Goal: Contribute content: Contribute content

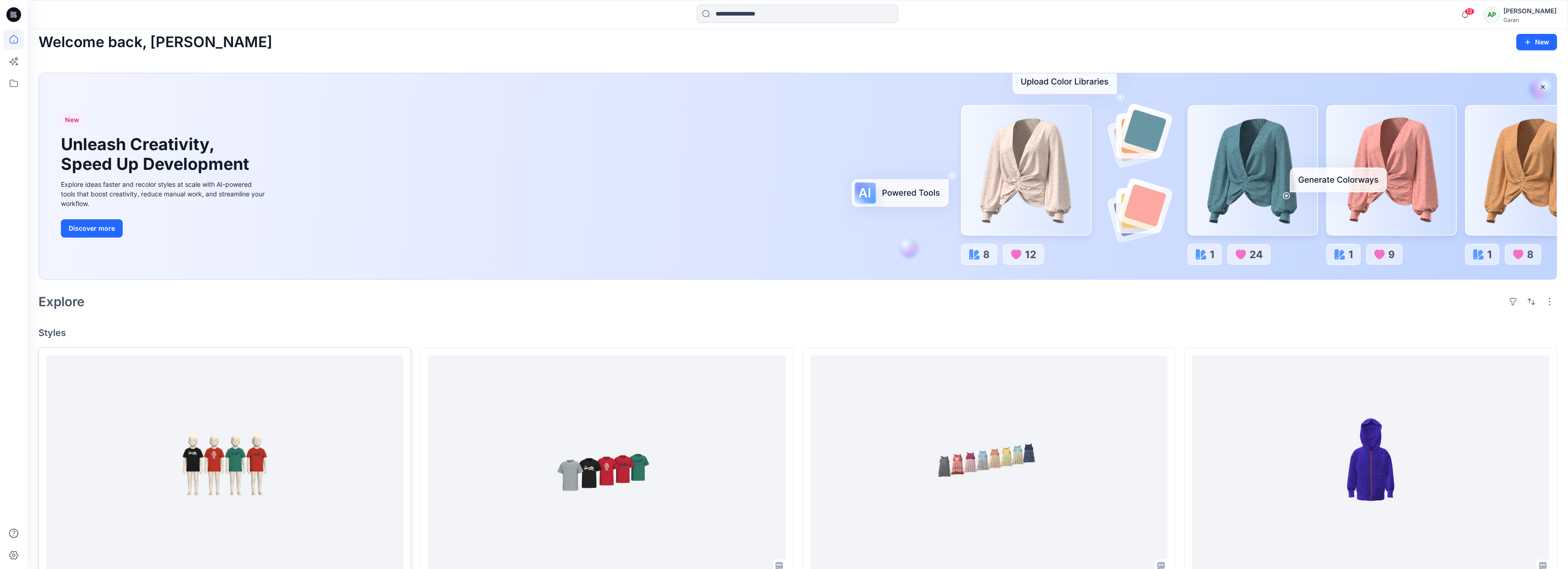
scroll to position [188, 0]
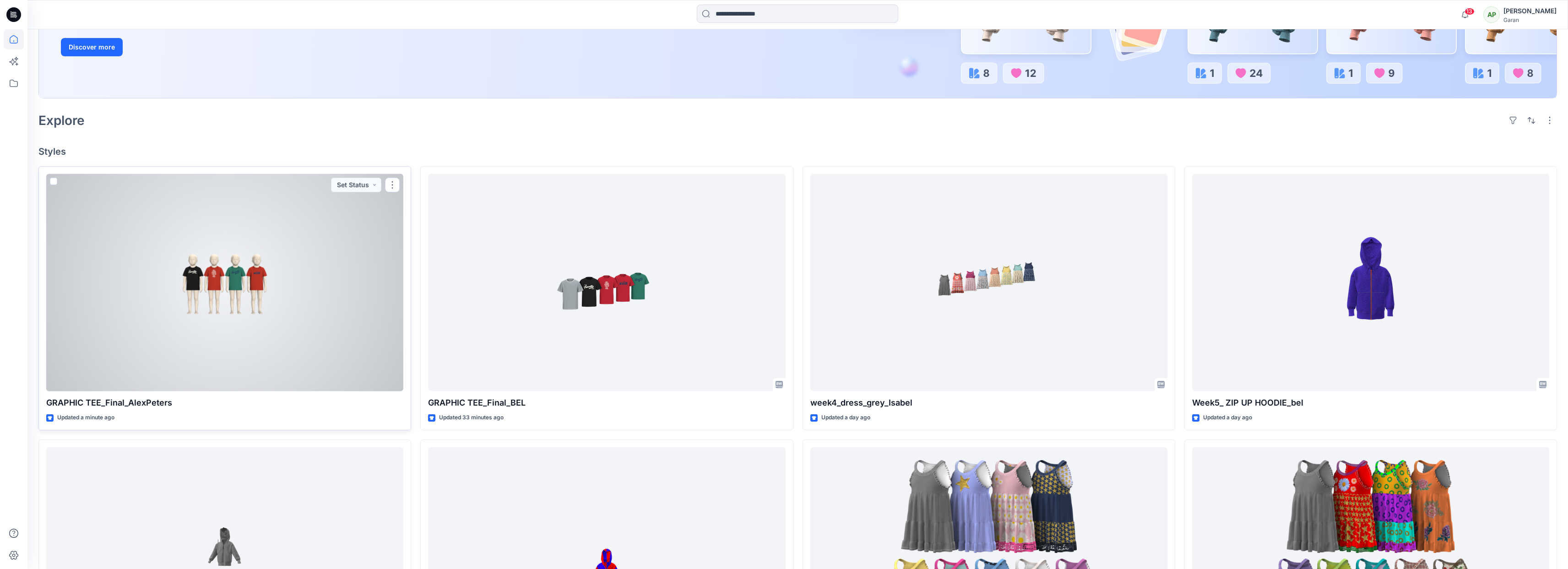
click at [160, 407] on p "GRAPHIC TEE_Final_AlexPeters" at bounding box center [225, 402] width 357 height 13
click at [395, 185] on button "button" at bounding box center [392, 185] width 15 height 15
click at [396, 206] on icon "button" at bounding box center [396, 206] width 7 height 7
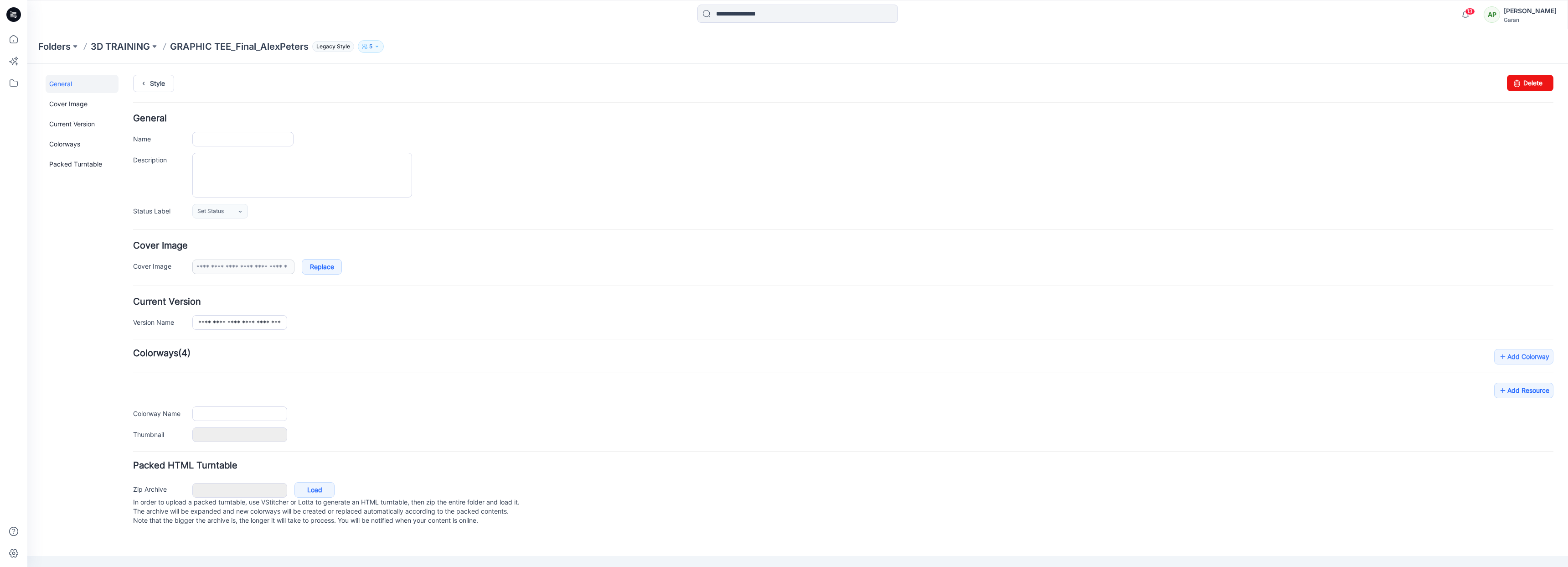
type input "**********"
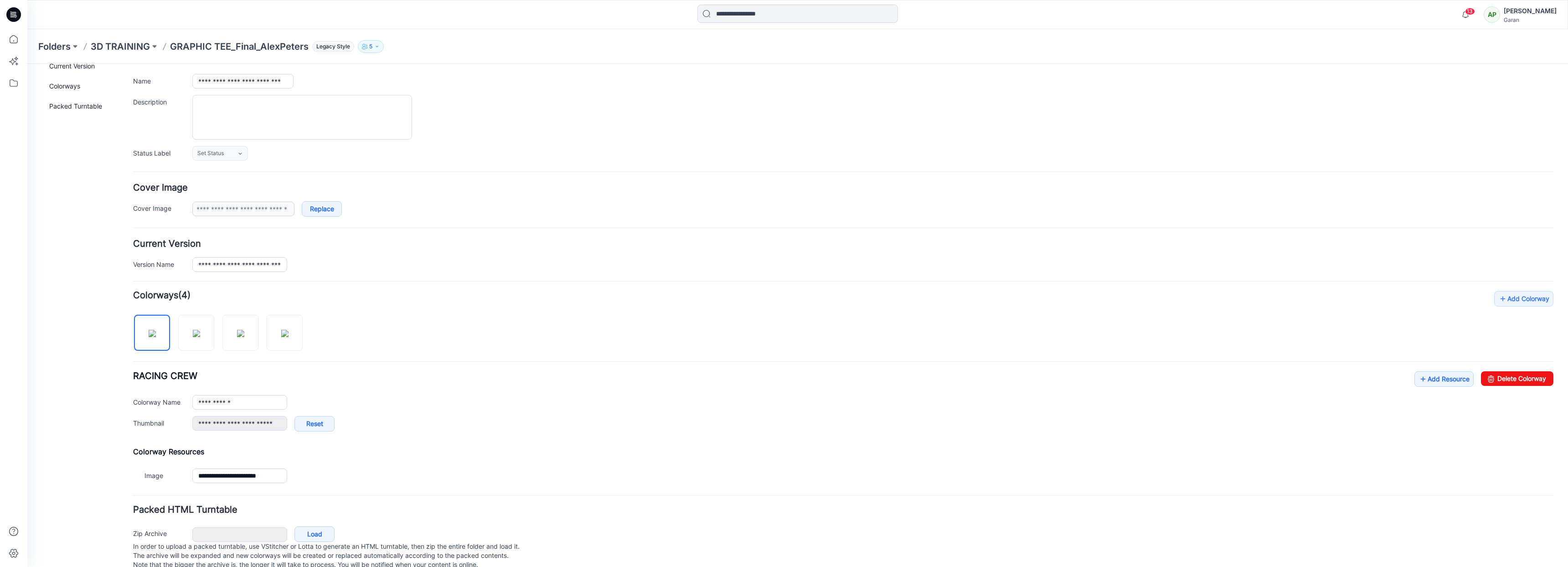
scroll to position [82, 0]
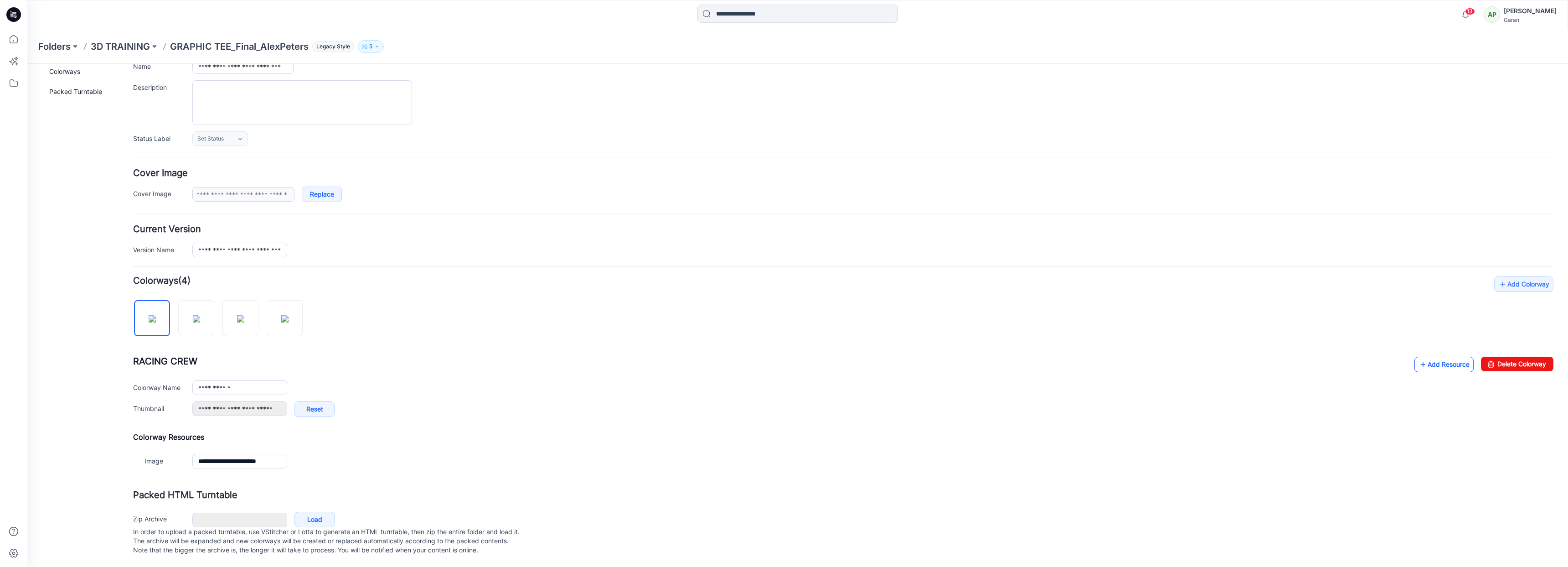
click at [1449, 361] on link "Add Resource" at bounding box center [1444, 364] width 59 height 15
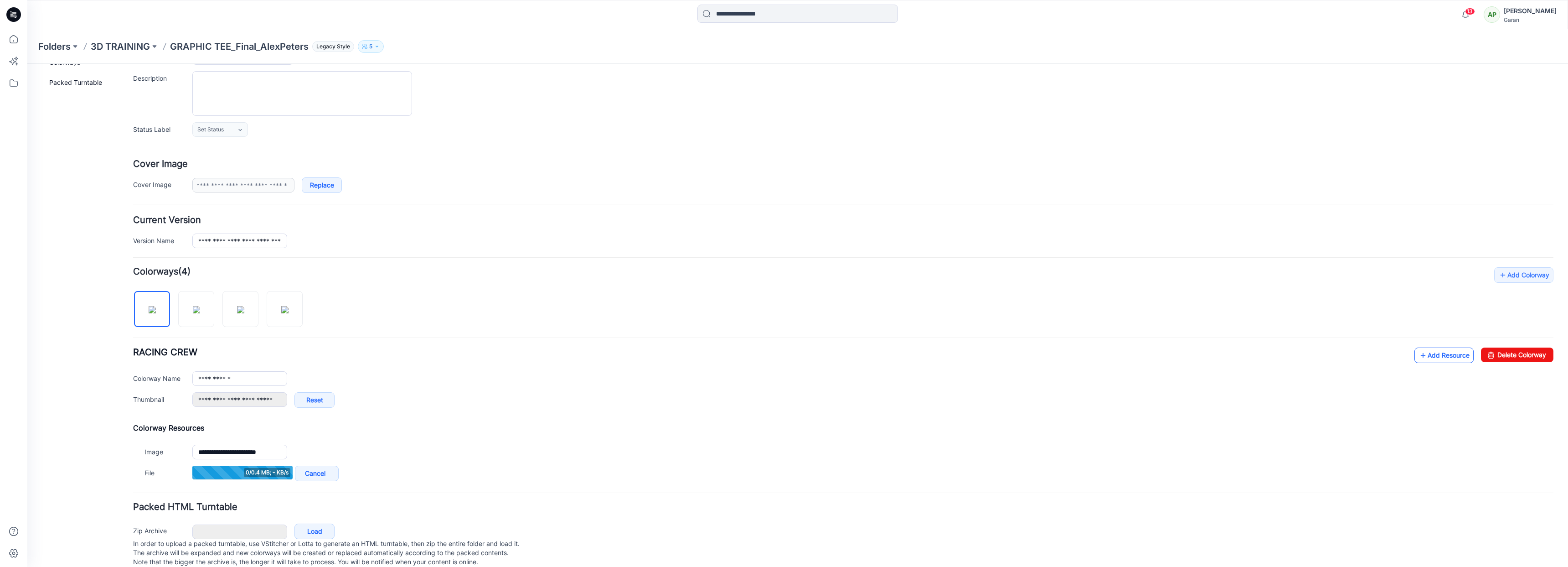
click at [1426, 356] on link "Add Resource" at bounding box center [1444, 355] width 59 height 15
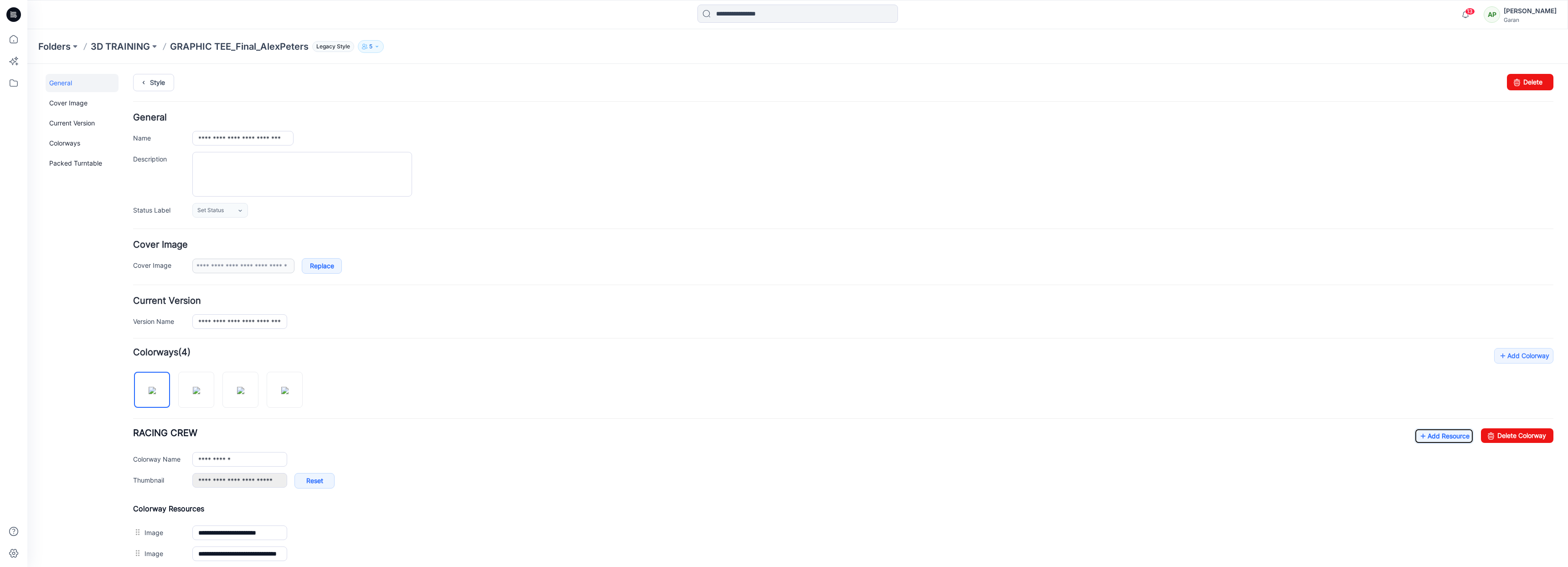
scroll to position [0, 0]
click at [246, 44] on p "GRAPHIC TEE_Final_AlexPeters" at bounding box center [239, 46] width 139 height 13
click at [380, 44] on button "5" at bounding box center [371, 46] width 26 height 13
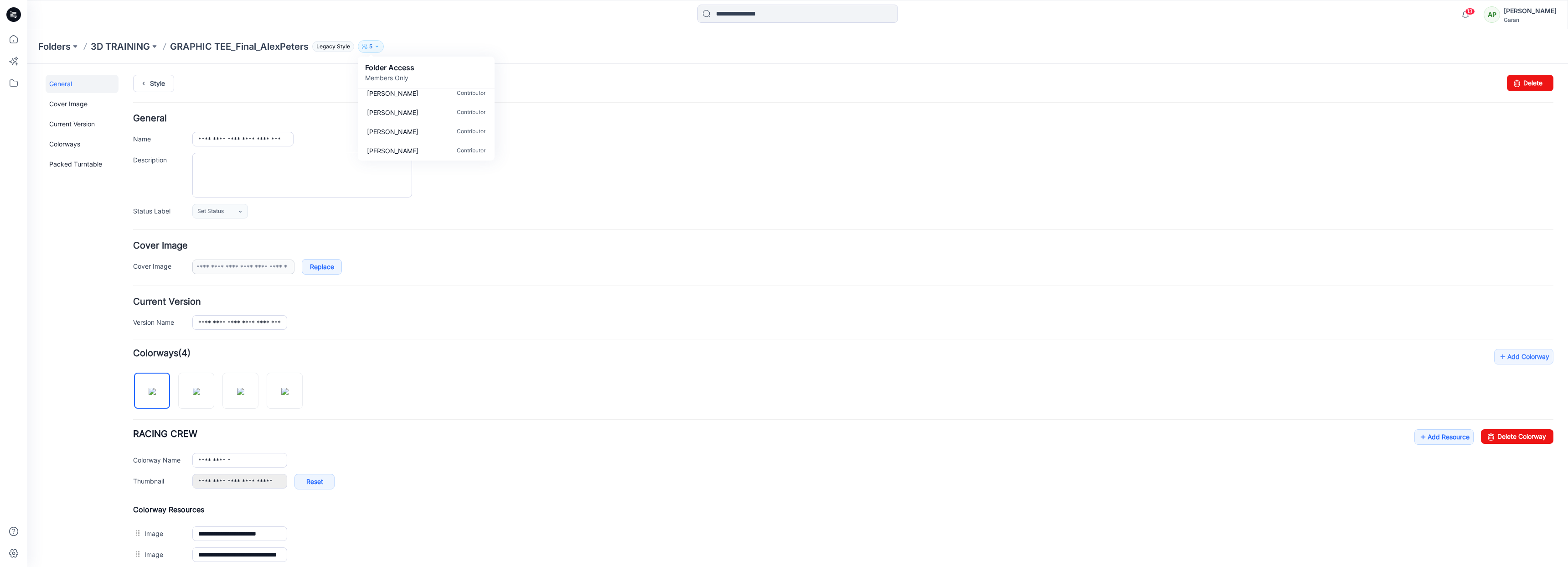
scroll to position [26, 0]
click at [465, 33] on div "Folders 3D TRAINING GRAPHIC TEE_Final_AlexPeters Legacy Style 5 Folder Access M…" at bounding box center [797, 46] width 1541 height 35
click at [122, 46] on p "3D TRAINING" at bounding box center [120, 46] width 59 height 13
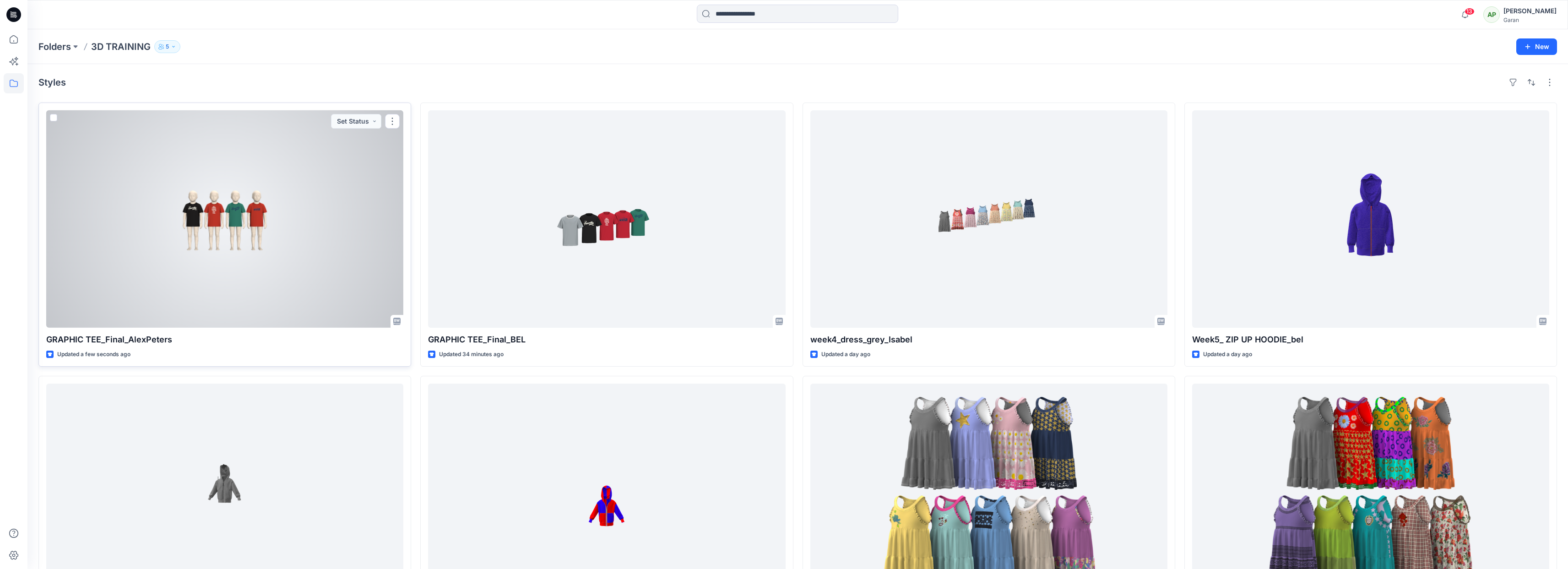
click at [309, 200] on div at bounding box center [225, 219] width 357 height 218
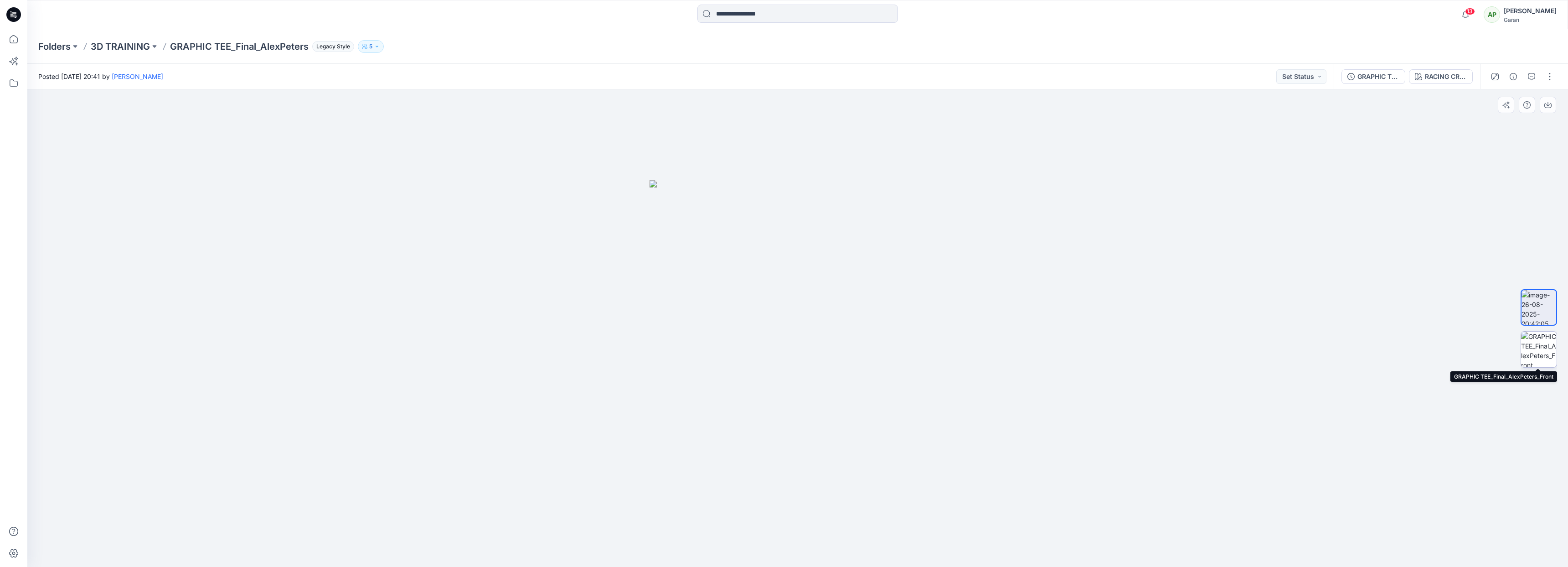
click at [1531, 343] on img at bounding box center [1539, 349] width 35 height 35
click at [125, 43] on p "3D TRAINING" at bounding box center [120, 46] width 59 height 13
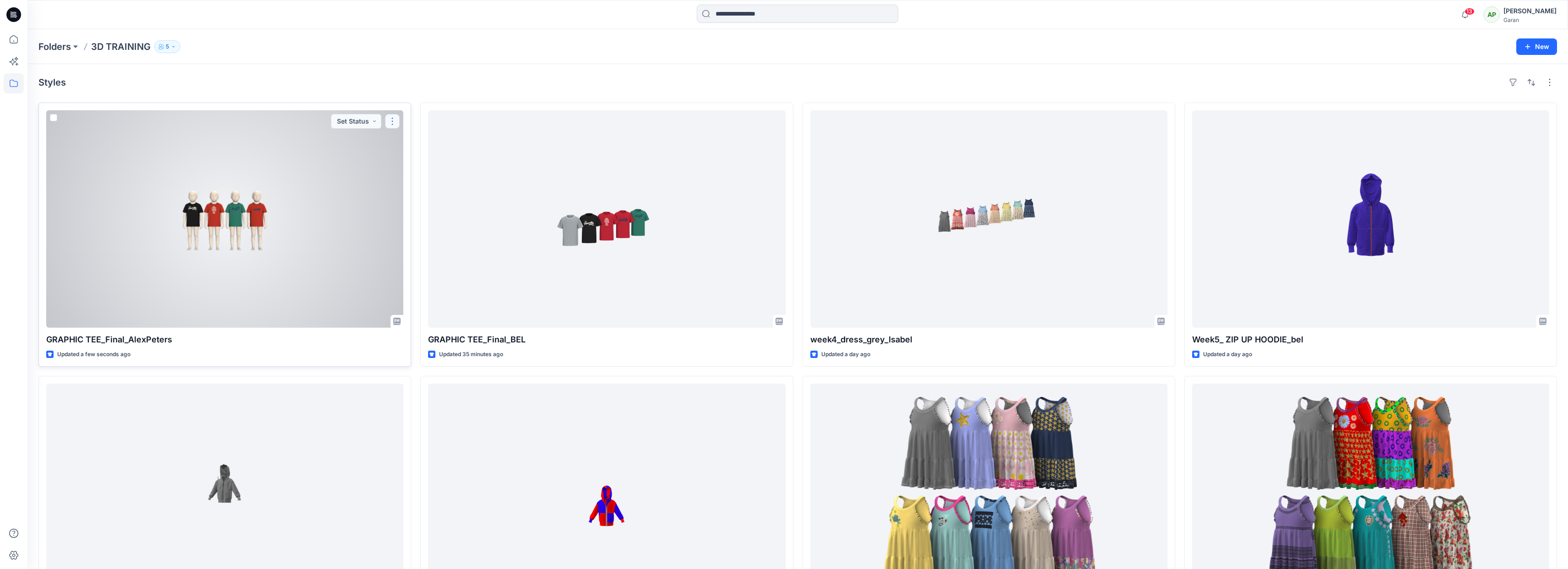
click at [396, 123] on button "button" at bounding box center [392, 121] width 15 height 15
click at [402, 142] on button "Edit" at bounding box center [436, 142] width 99 height 17
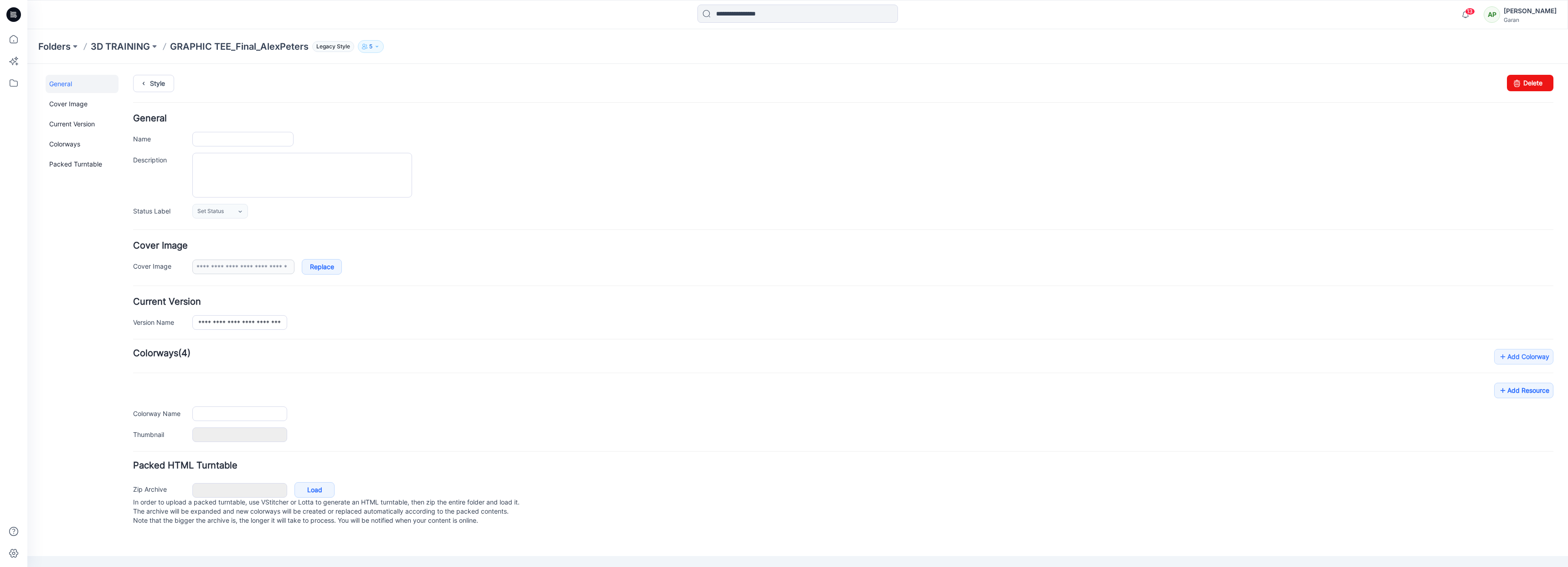
type input "**********"
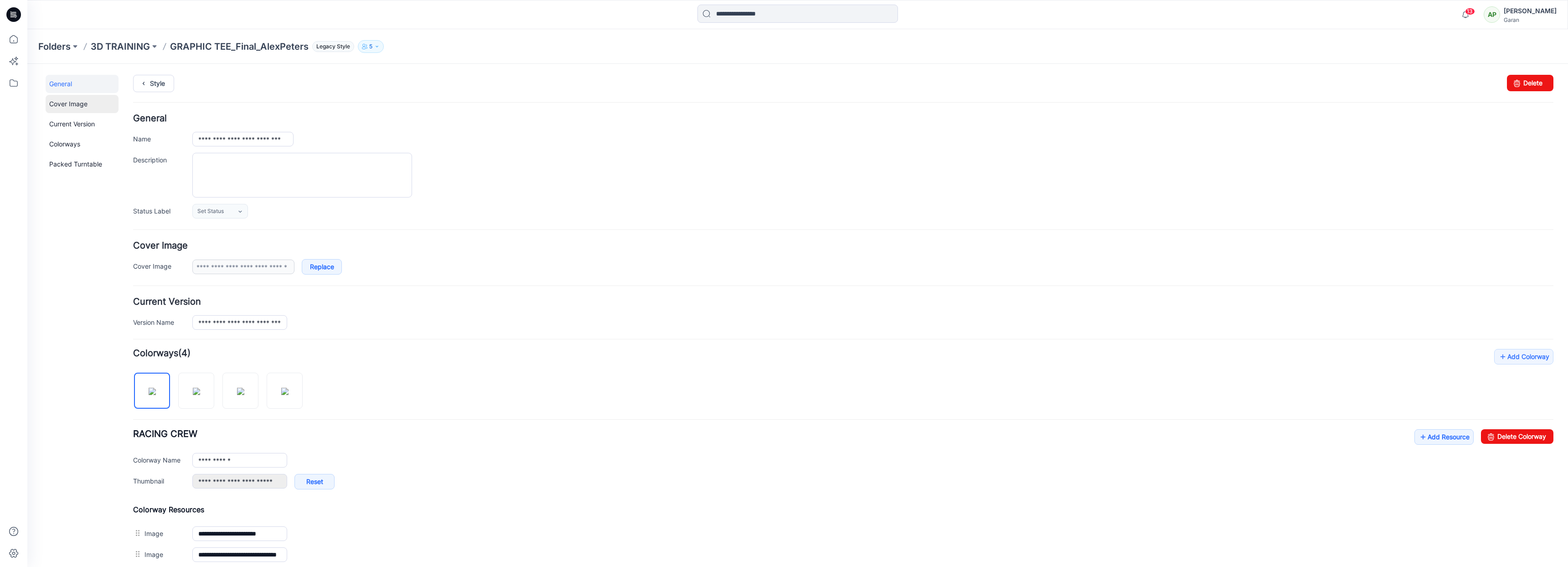
click at [65, 104] on link "Cover Image" at bounding box center [82, 104] width 73 height 18
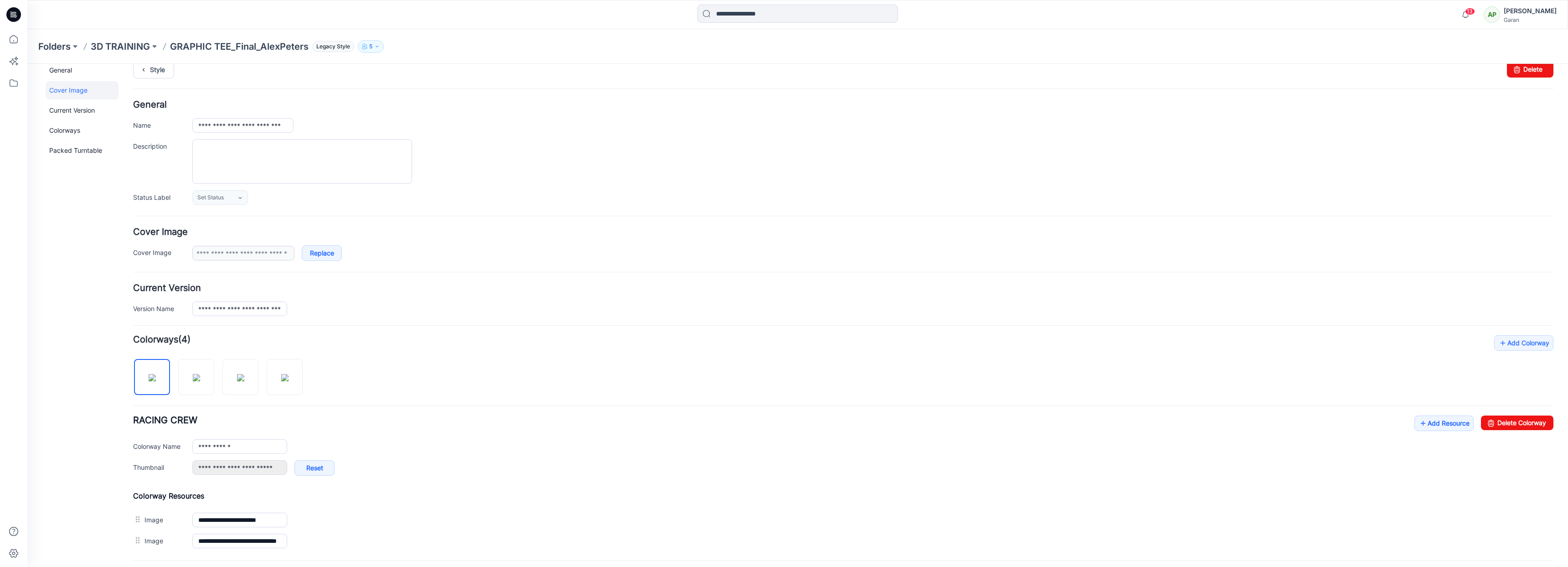
scroll to position [30, 0]
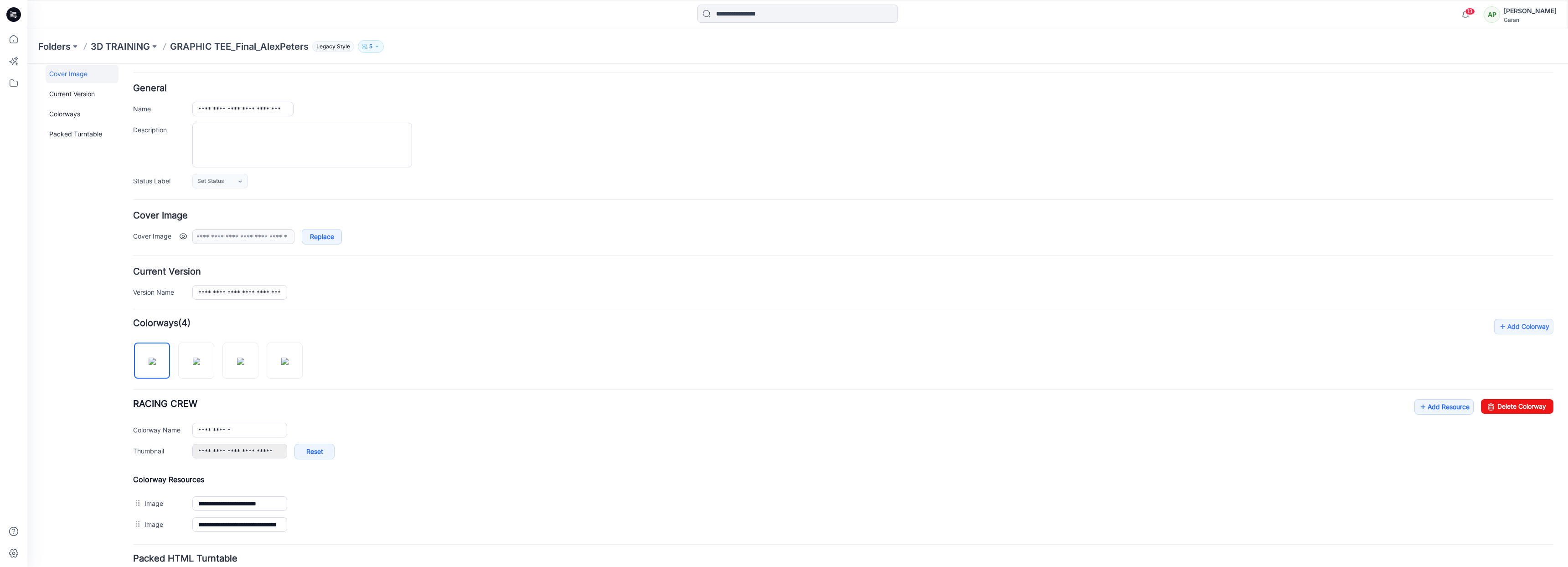
click at [183, 236] on link at bounding box center [183, 236] width 7 height 7
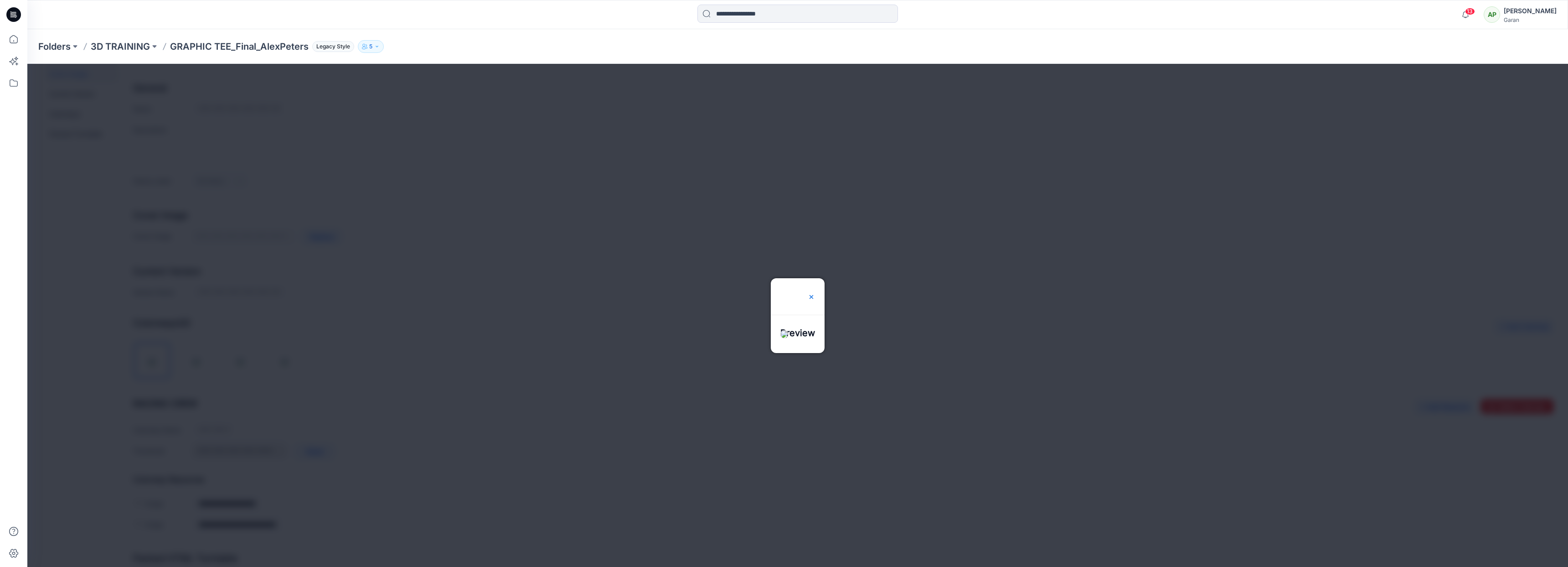
click at [815, 294] on img at bounding box center [811, 297] width 7 height 7
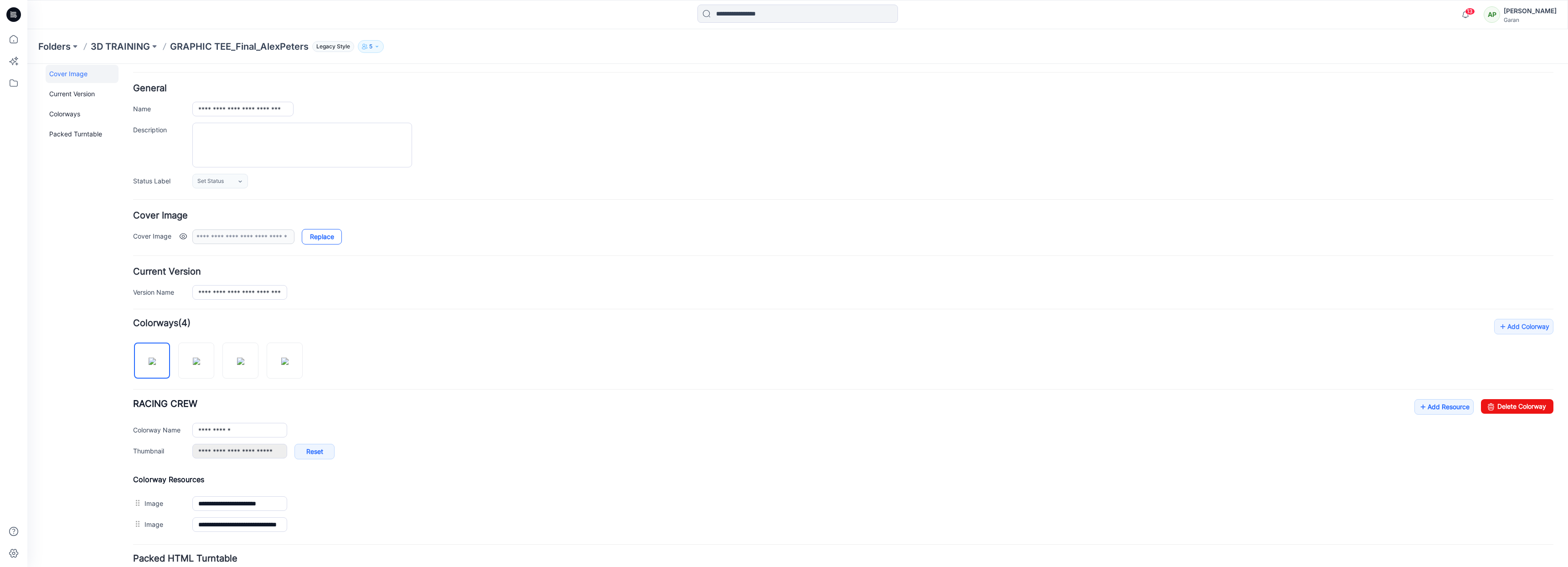
click at [331, 239] on link "Replace" at bounding box center [322, 236] width 40 height 15
type input "**********"
click at [72, 93] on link "Current Version" at bounding box center [82, 94] width 73 height 18
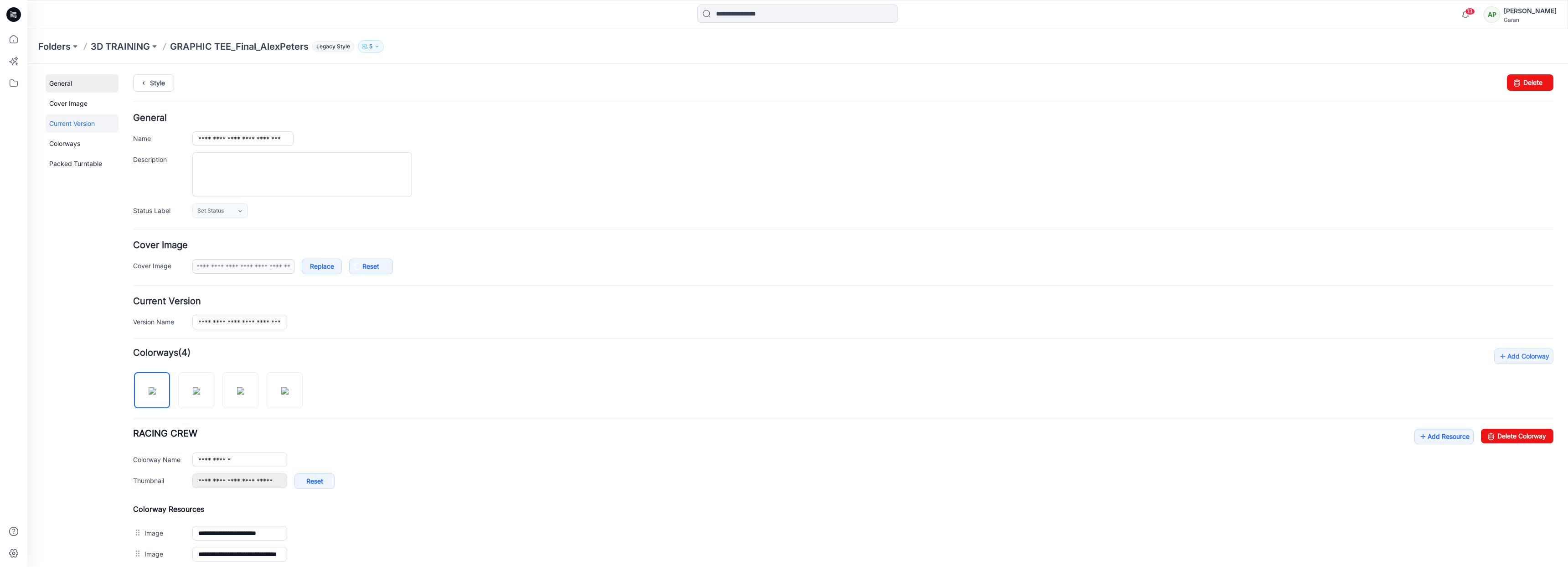
scroll to position [0, 0]
click at [120, 46] on p "3D TRAINING" at bounding box center [120, 46] width 59 height 13
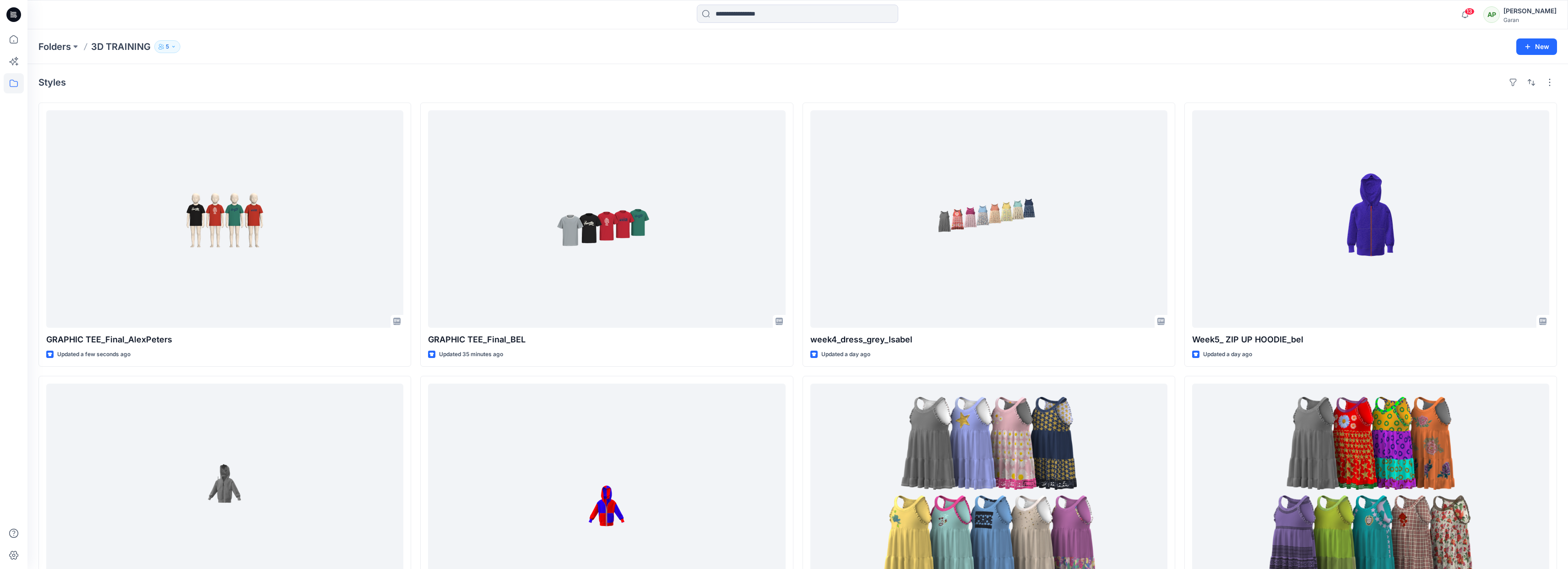
click at [413, 78] on div "Styles" at bounding box center [798, 83] width 1518 height 15
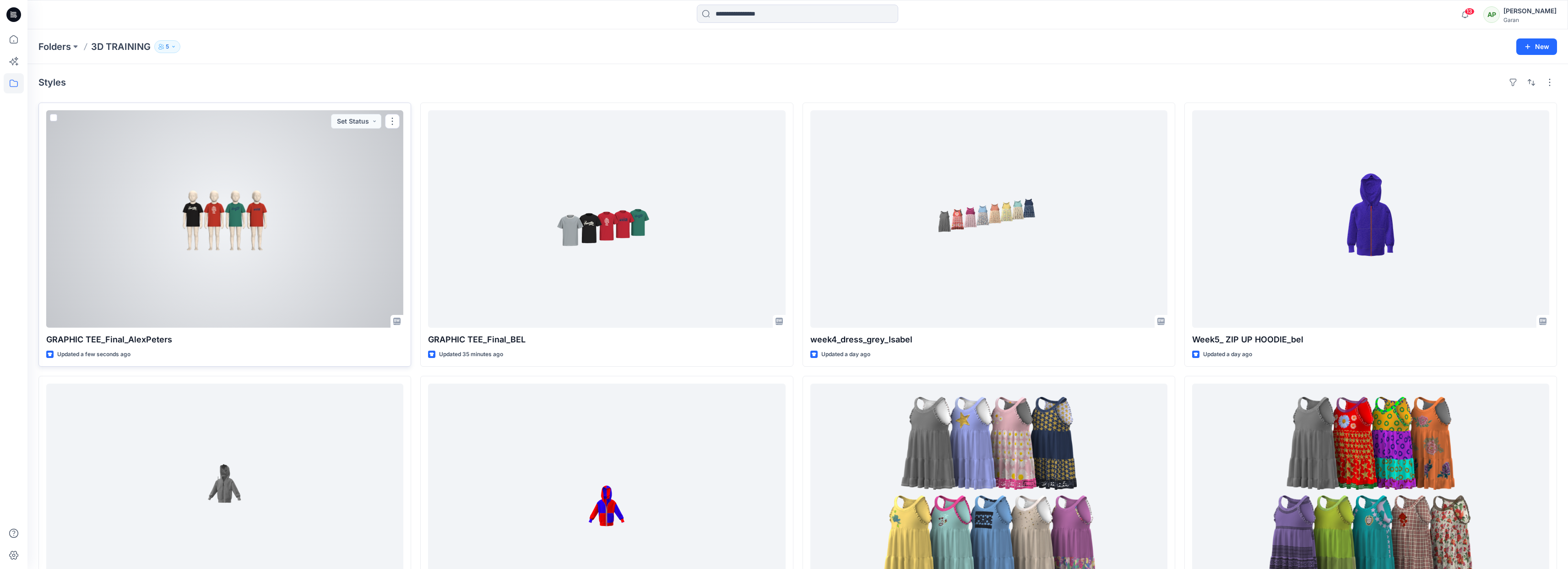
click at [269, 221] on div at bounding box center [225, 219] width 357 height 218
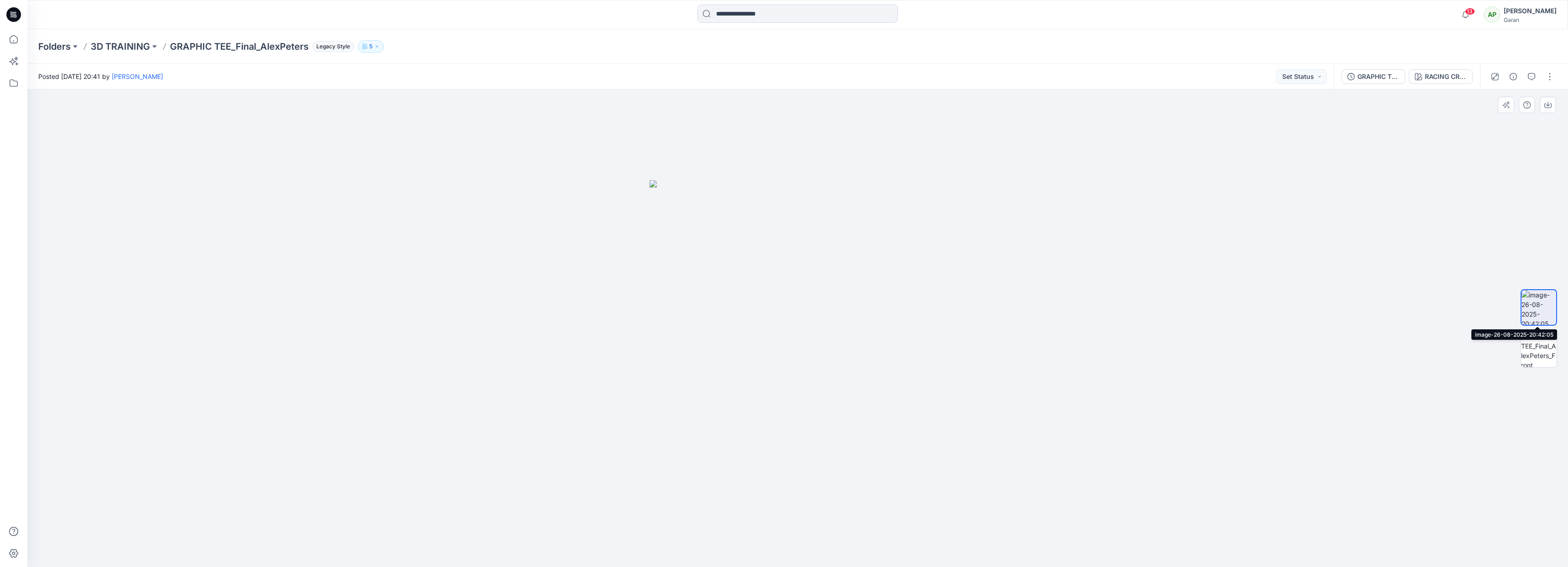
drag, startPoint x: 1536, startPoint y: 350, endPoint x: 1537, endPoint y: 292, distance: 58.0
click at [1537, 292] on div at bounding box center [1539, 328] width 37 height 228
click at [1553, 356] on img at bounding box center [1539, 349] width 35 height 35
click at [1313, 80] on button "Set Status" at bounding box center [1301, 77] width 50 height 15
click at [1312, 80] on button "Set Status" at bounding box center [1301, 77] width 50 height 15
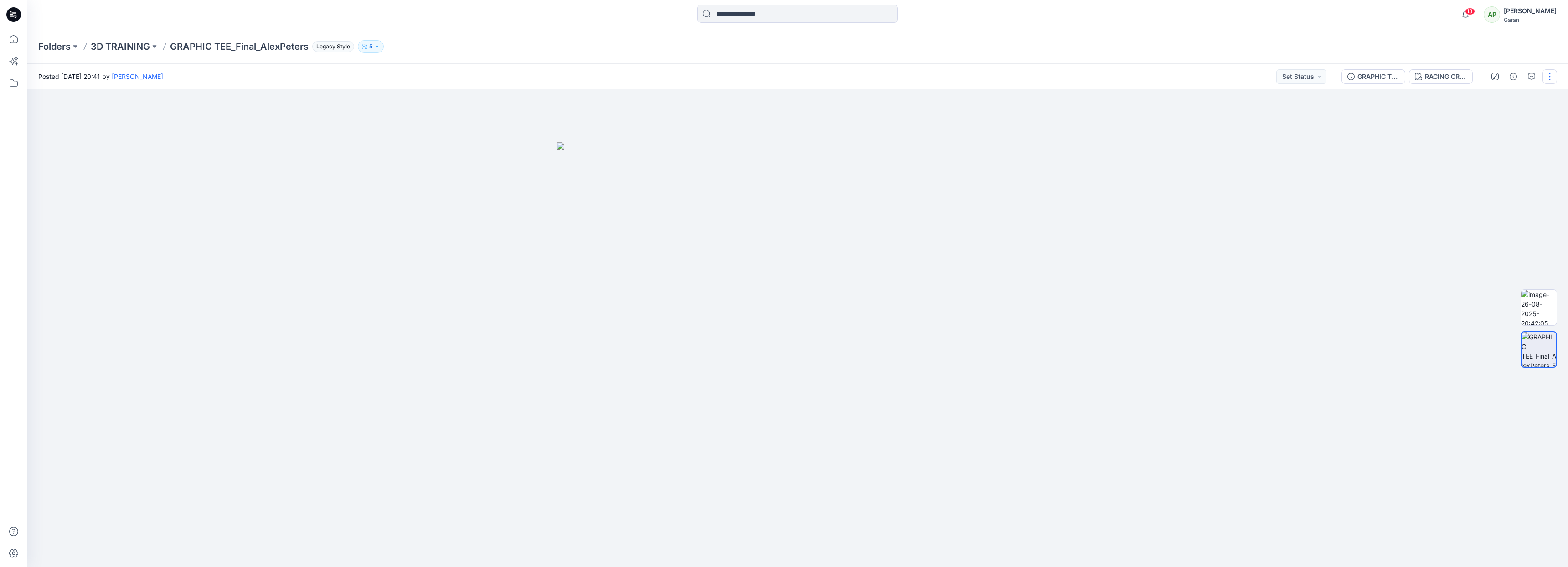
click at [1552, 79] on button "button" at bounding box center [1550, 77] width 15 height 15
click at [1538, 352] on img at bounding box center [1539, 349] width 35 height 35
click at [1548, 76] on button "button" at bounding box center [1550, 77] width 15 height 15
click at [1534, 96] on button "Edit" at bounding box center [1511, 98] width 84 height 17
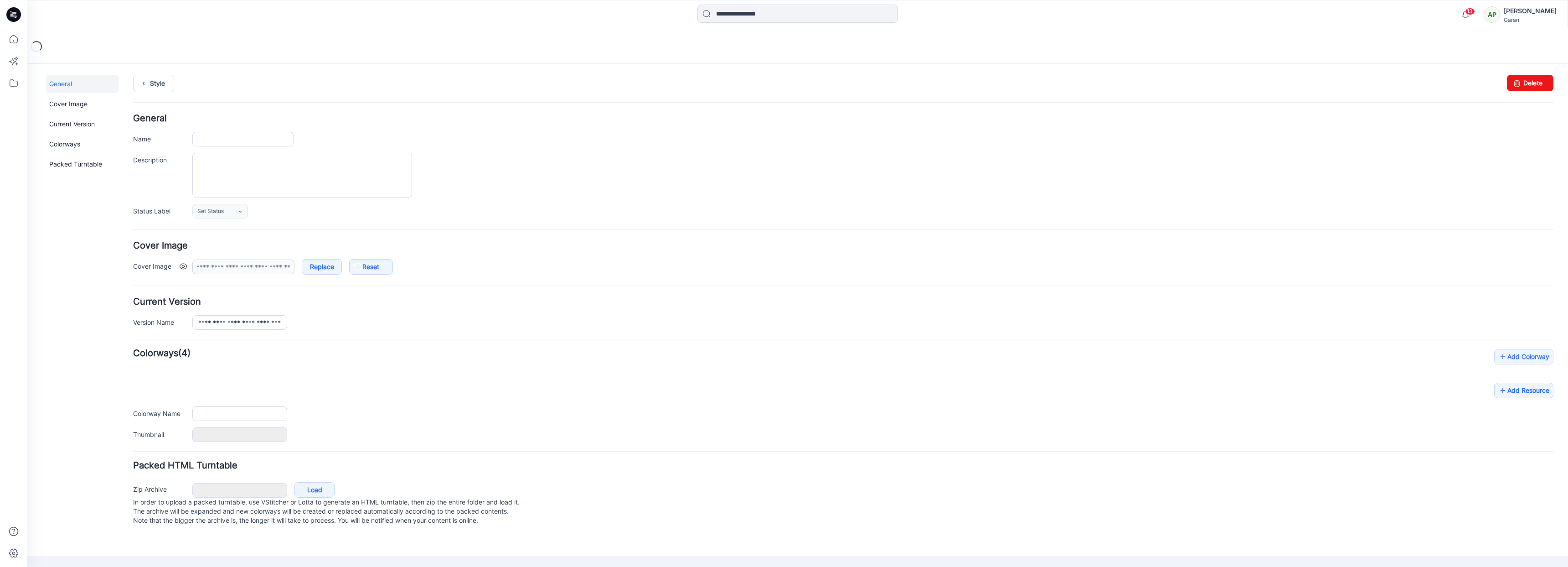
type input "**********"
